Goal: Information Seeking & Learning: Check status

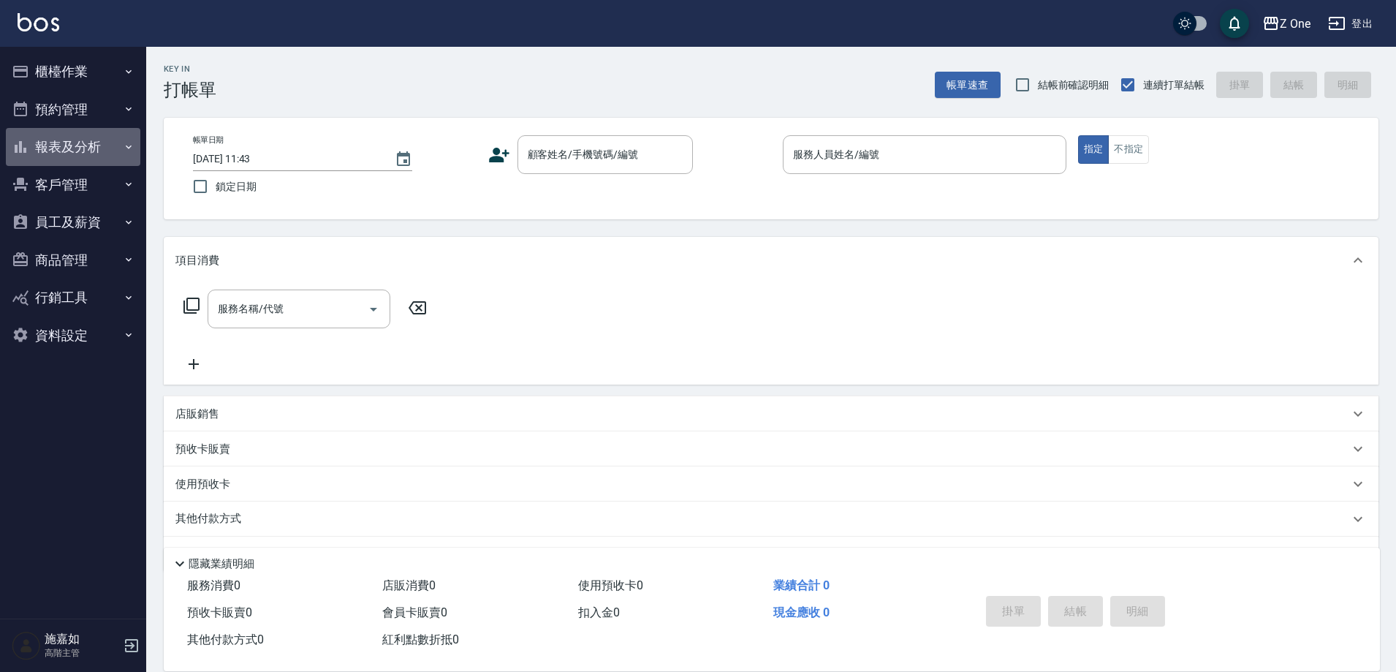
click at [125, 153] on button "報表及分析" at bounding box center [73, 147] width 134 height 38
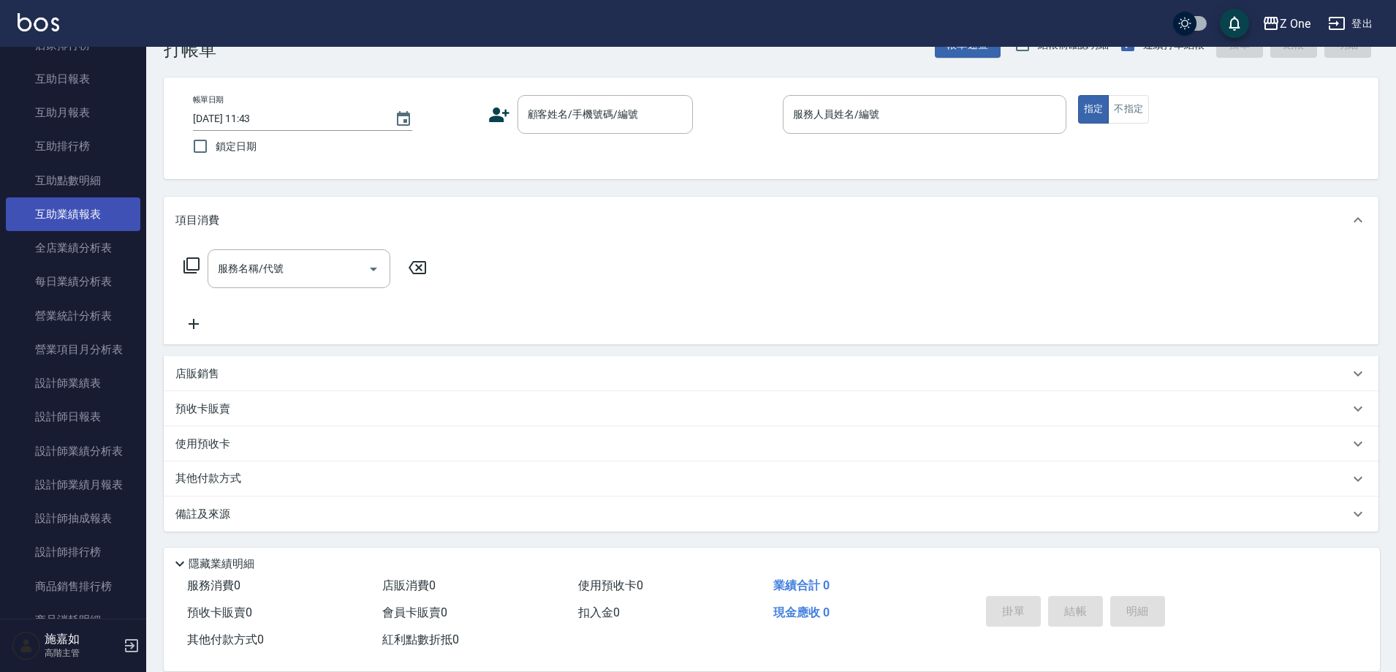
scroll to position [292, 0]
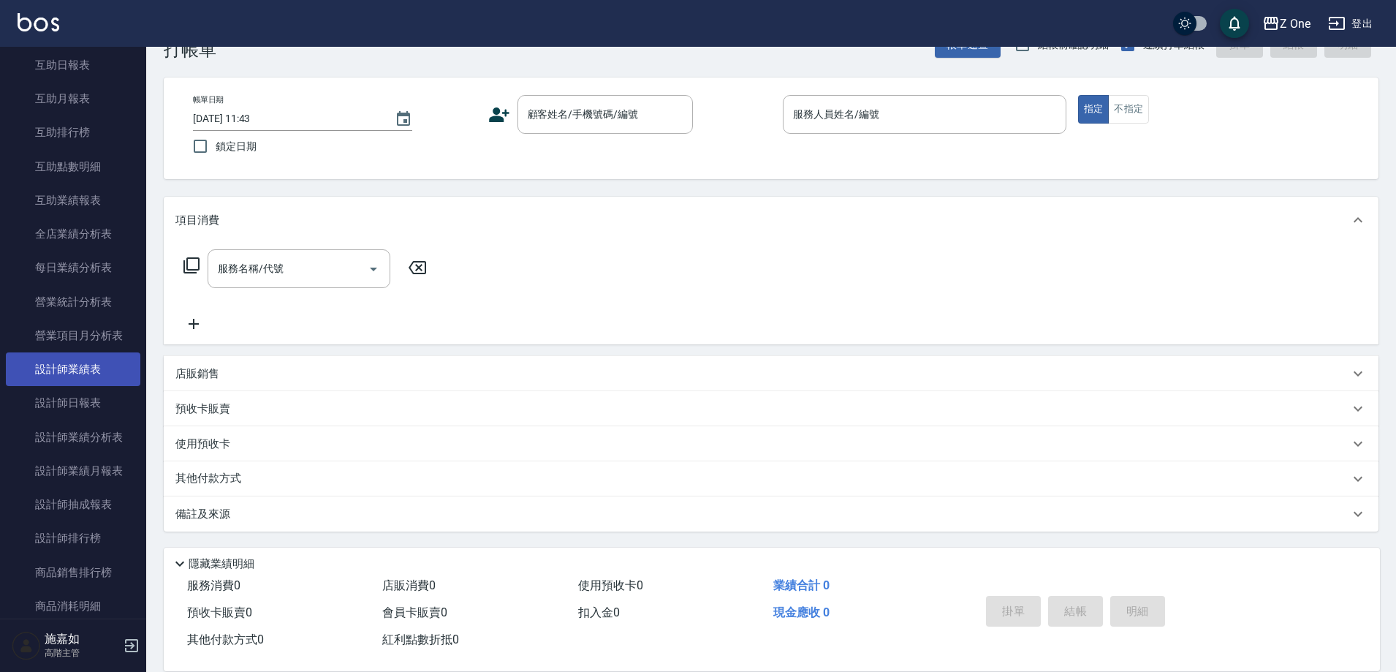
click at [73, 374] on link "設計師業績表" at bounding box center [73, 369] width 134 height 34
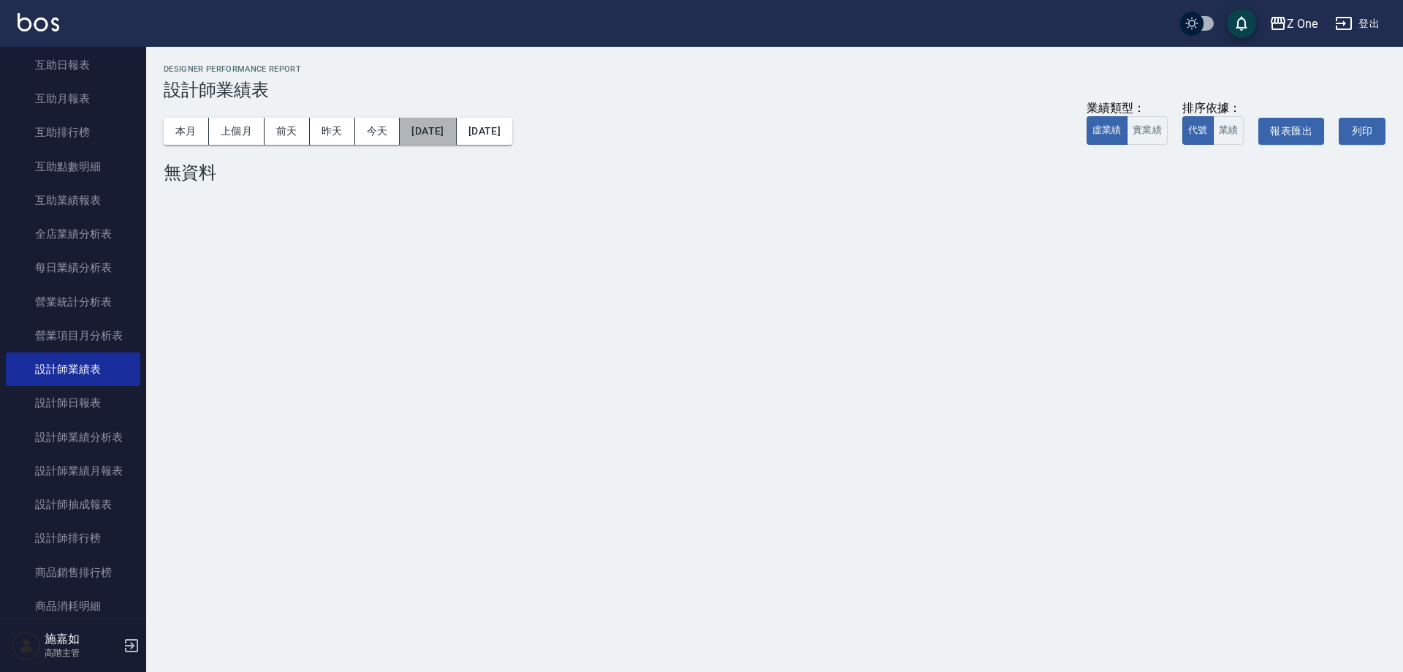
click at [456, 141] on button "[DATE]" at bounding box center [428, 131] width 56 height 27
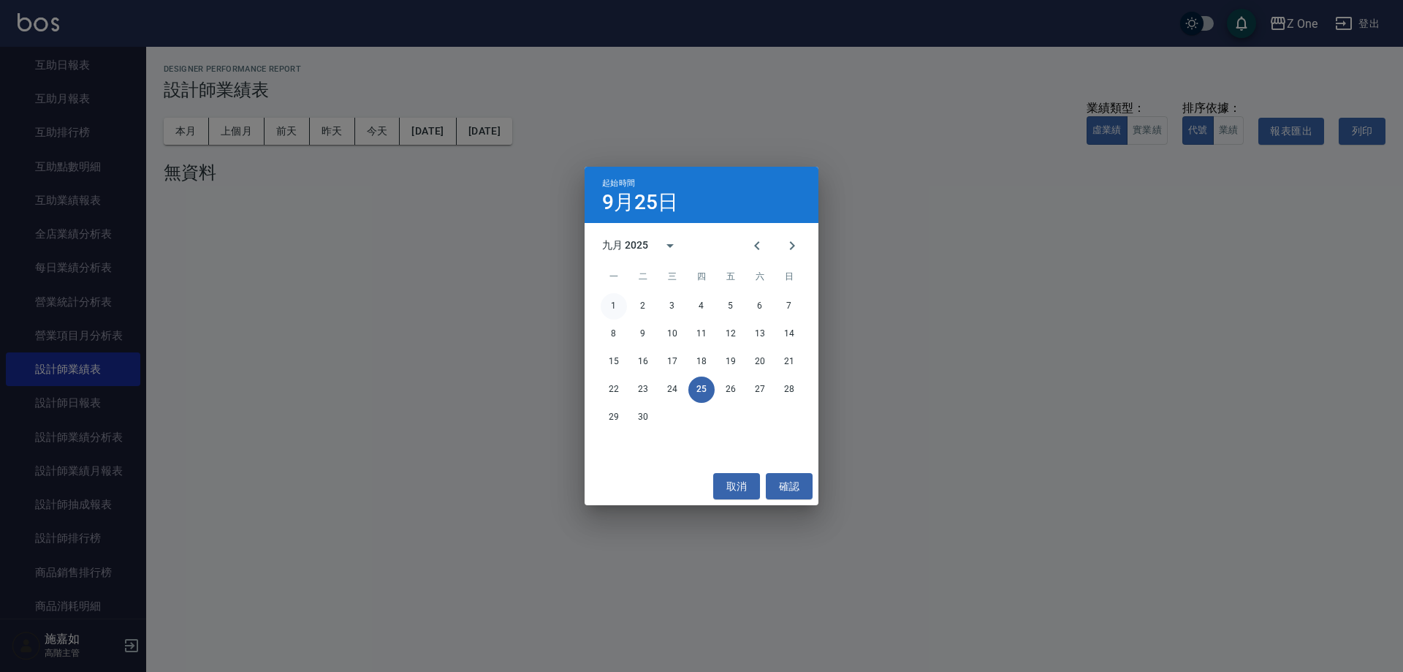
click at [604, 300] on button "1" at bounding box center [614, 306] width 26 height 26
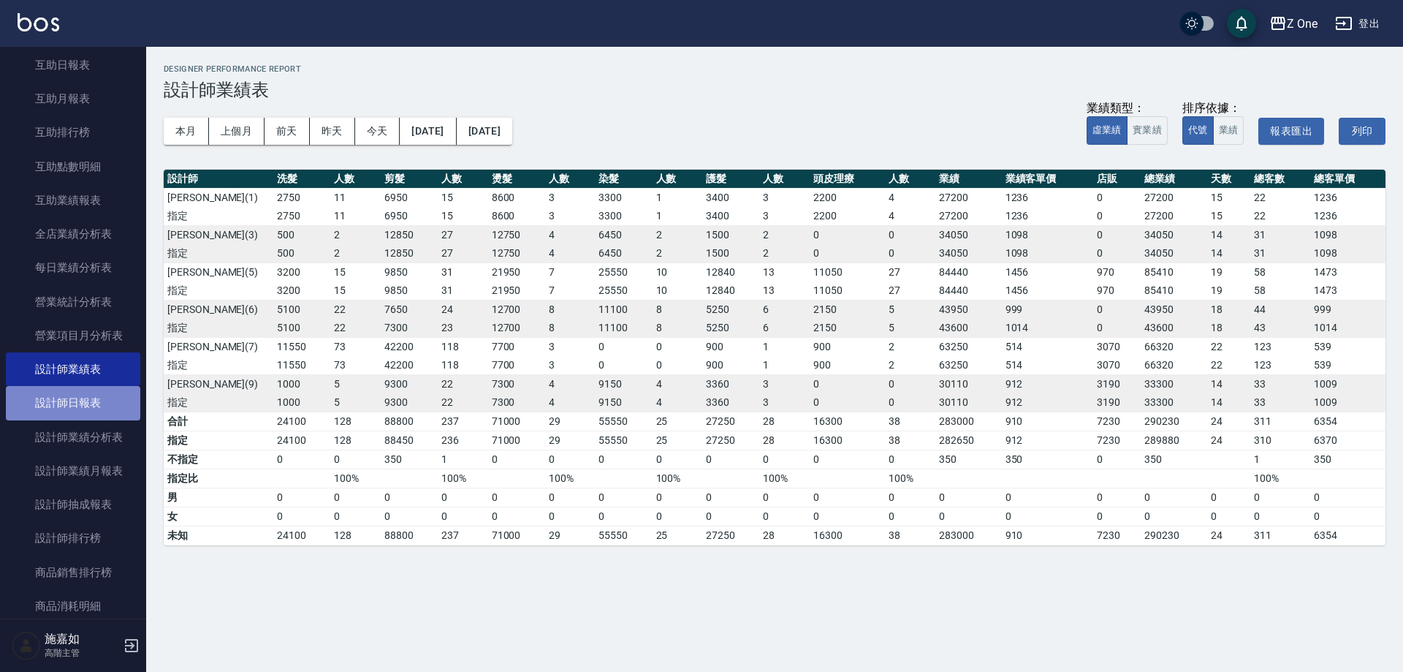
click at [78, 396] on link "設計師日報表" at bounding box center [73, 403] width 134 height 34
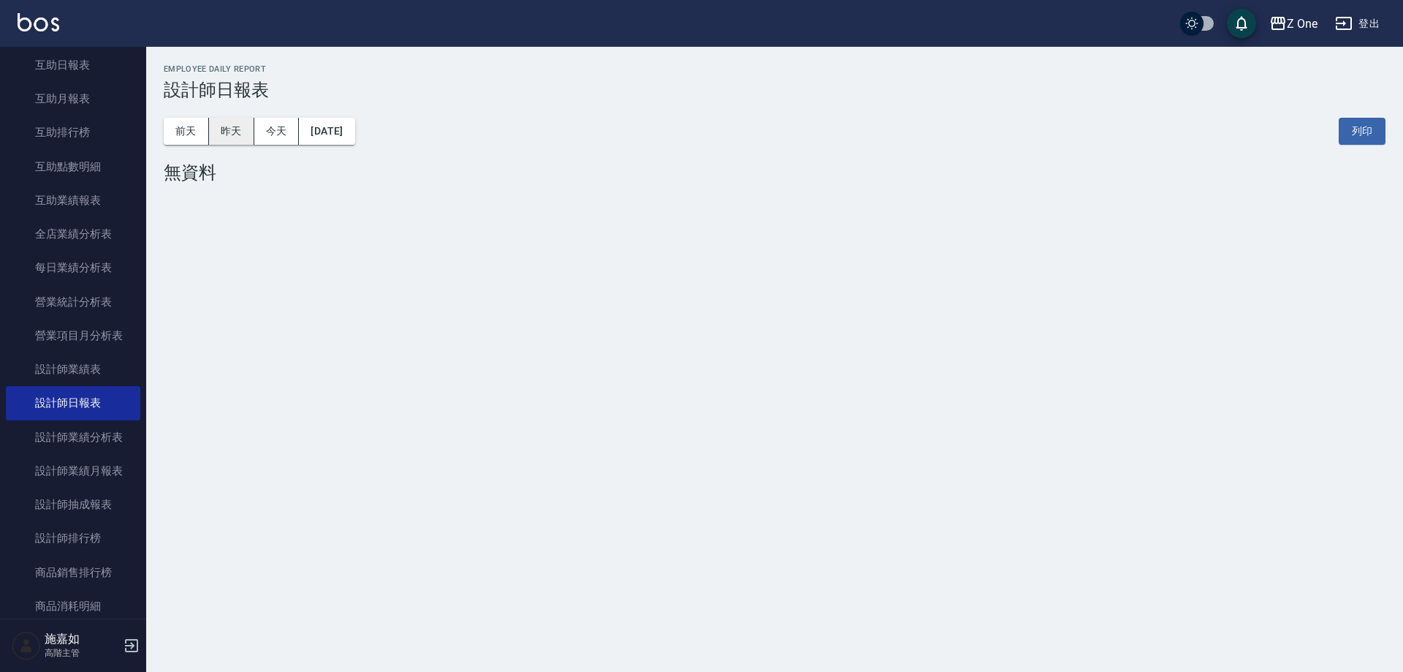
click at [232, 120] on button "昨天" at bounding box center [231, 131] width 45 height 27
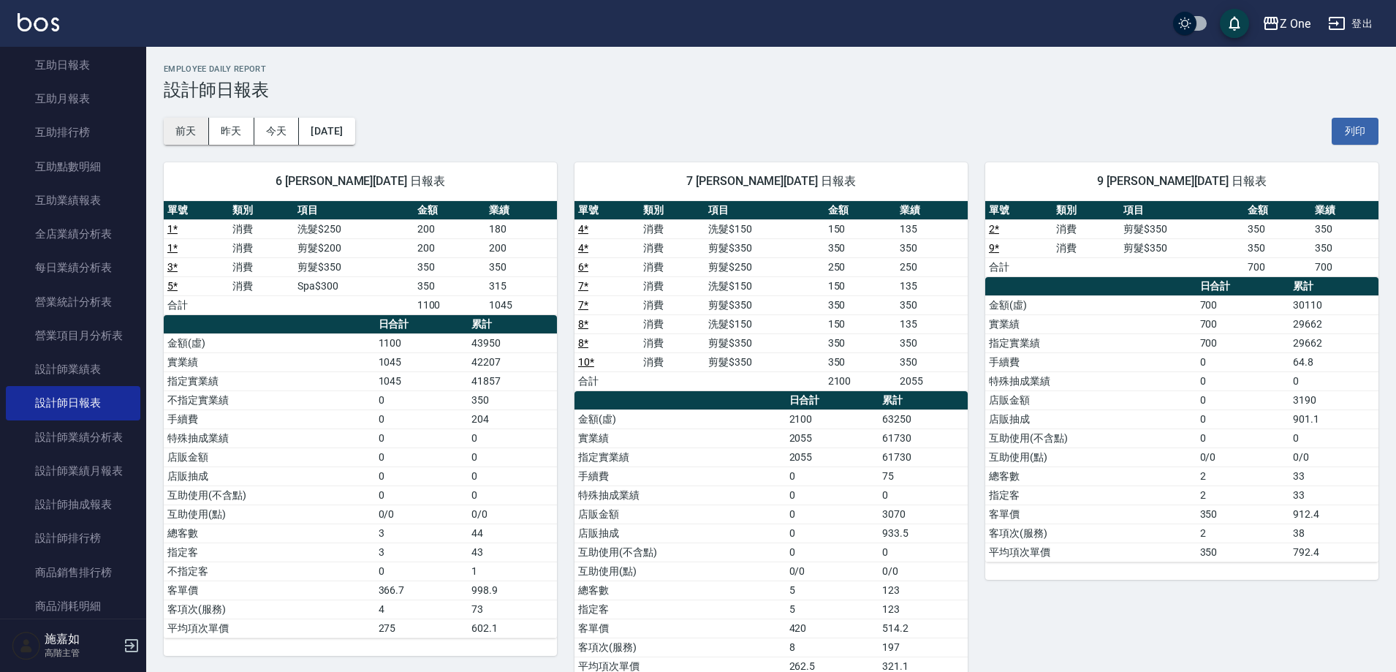
click at [202, 134] on button "前天" at bounding box center [186, 131] width 45 height 27
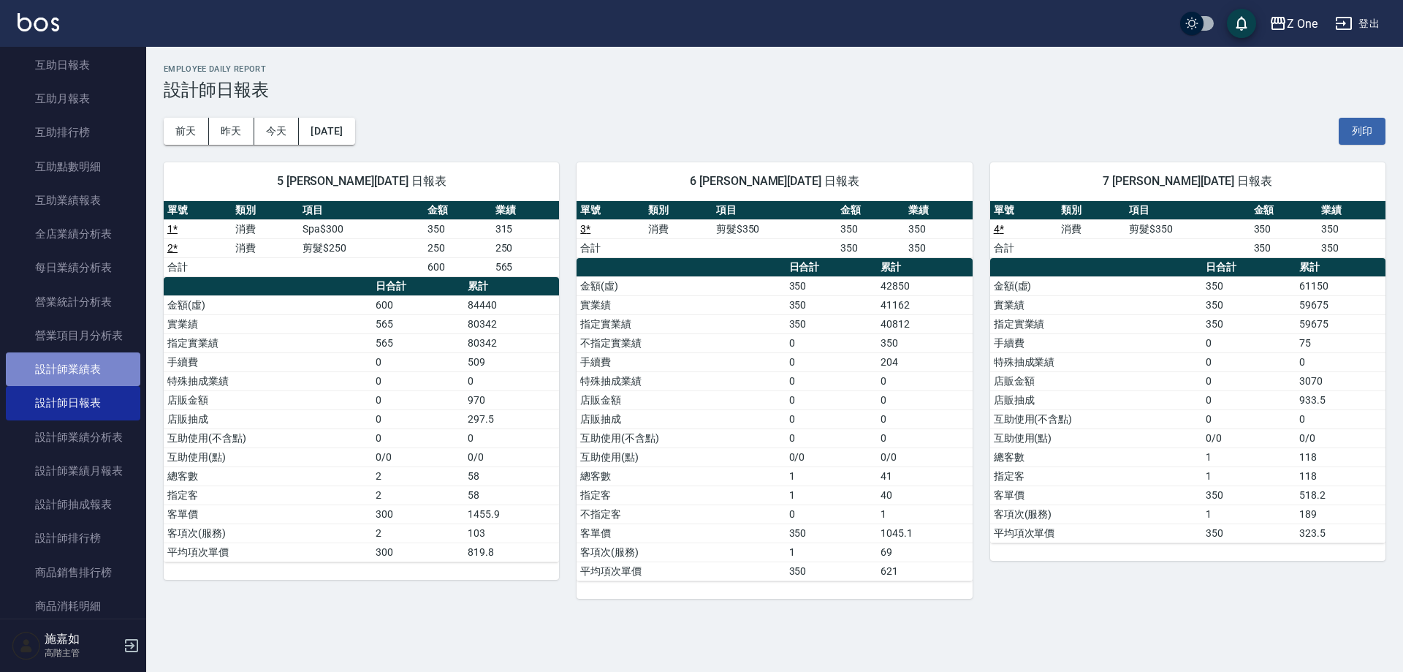
click at [94, 367] on link "設計師業績表" at bounding box center [73, 369] width 134 height 34
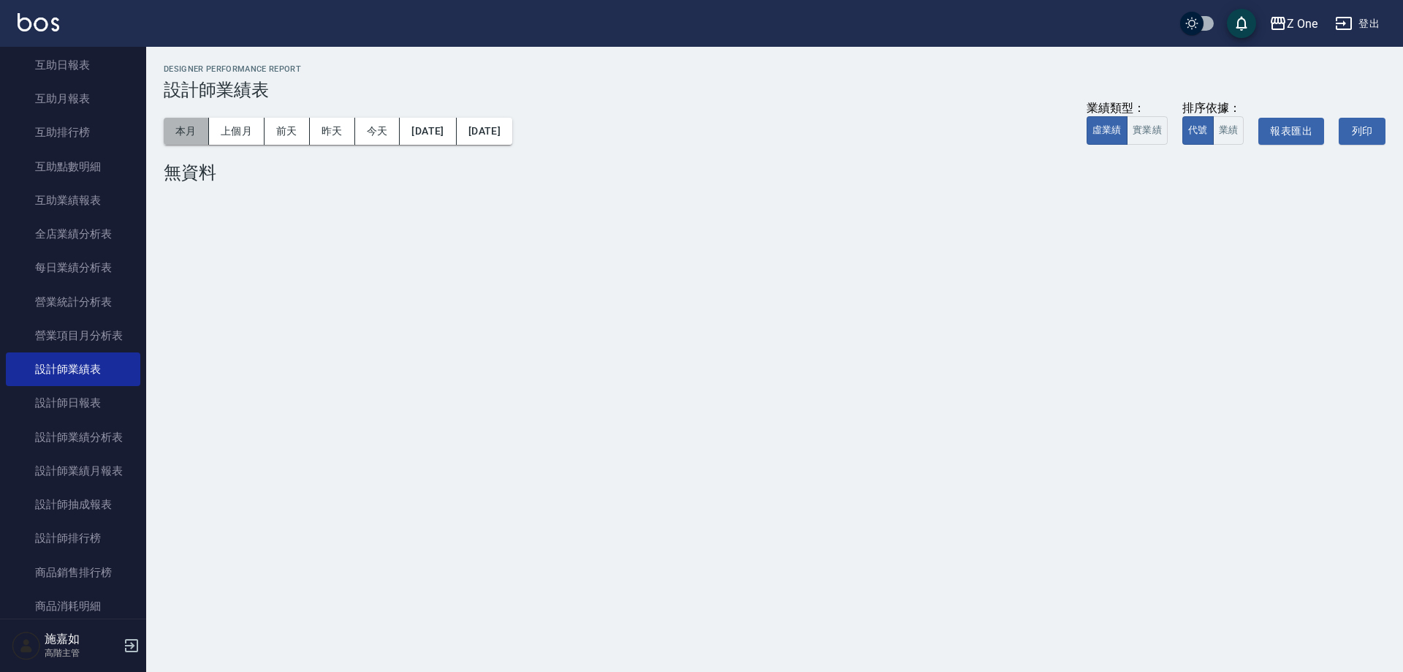
click at [198, 137] on button "本月" at bounding box center [186, 131] width 45 height 27
